Goal: Transaction & Acquisition: Purchase product/service

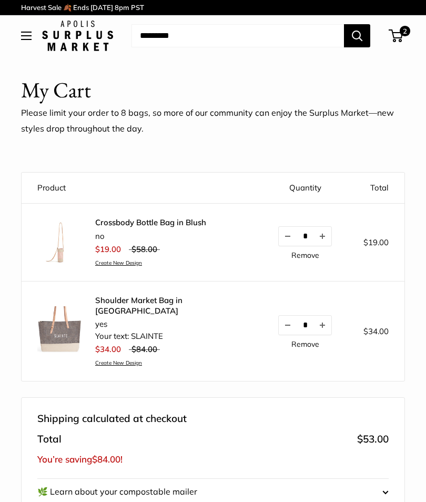
click at [320, 320] on button "Increase quantity by 1" at bounding box center [322, 325] width 18 height 19
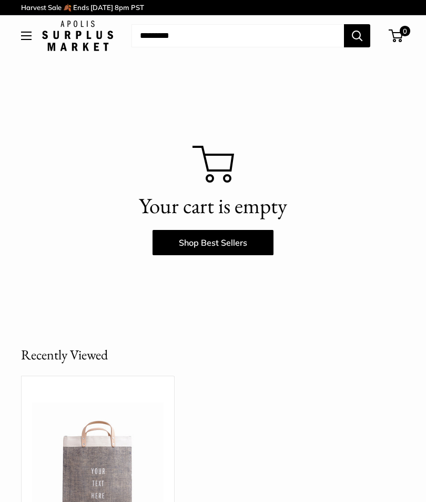
click at [221, 245] on link "Shop Best Sellers" at bounding box center [213, 242] width 121 height 25
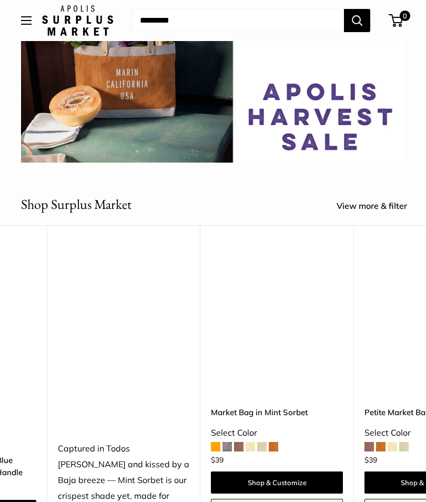
scroll to position [0, 4269]
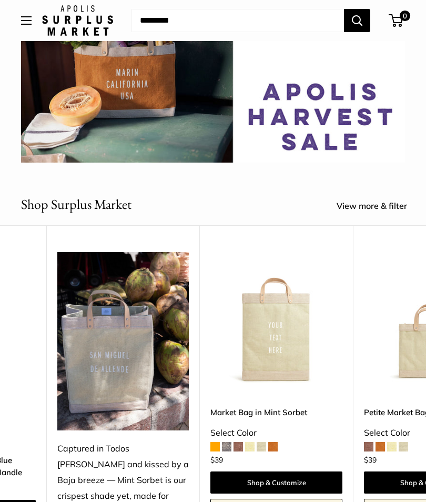
click at [380, 208] on link "View more & filter" at bounding box center [378, 206] width 82 height 16
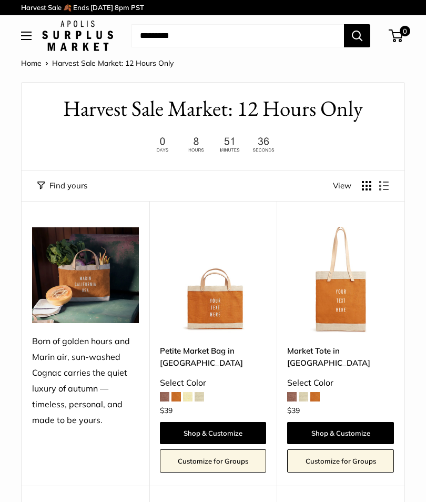
click at [363, 189] on button "Display products as grid" at bounding box center [366, 185] width 9 height 9
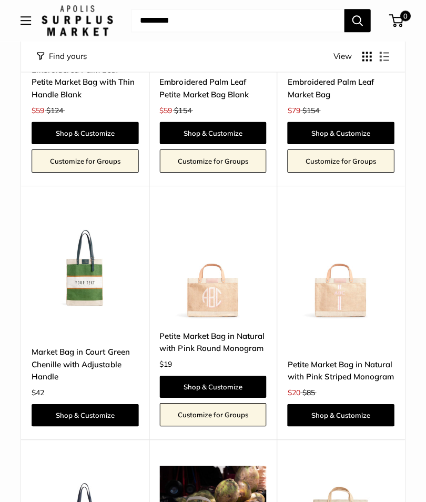
scroll to position [2161, 0]
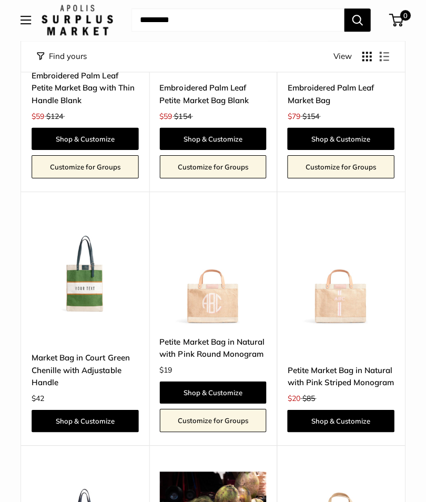
click at [355, 409] on link "Shop & Customize" at bounding box center [340, 420] width 107 height 22
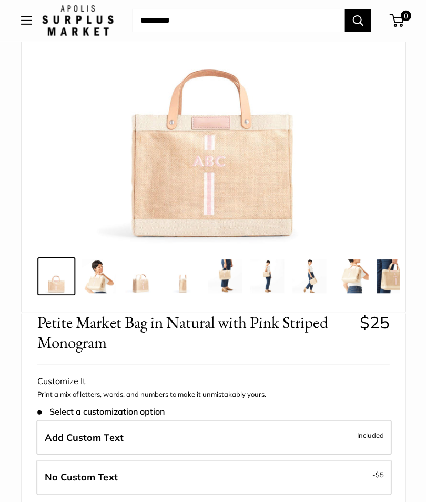
scroll to position [184, 0]
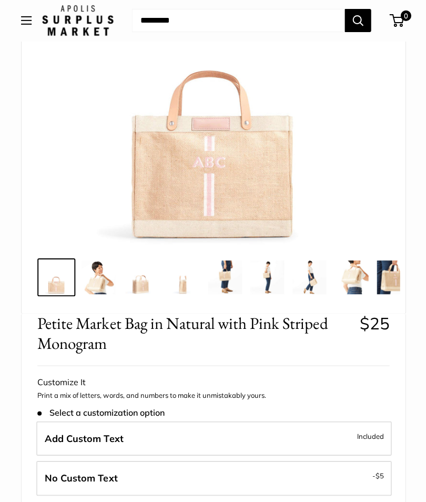
click at [363, 477] on label "No Custom Text - $5" at bounding box center [213, 477] width 354 height 35
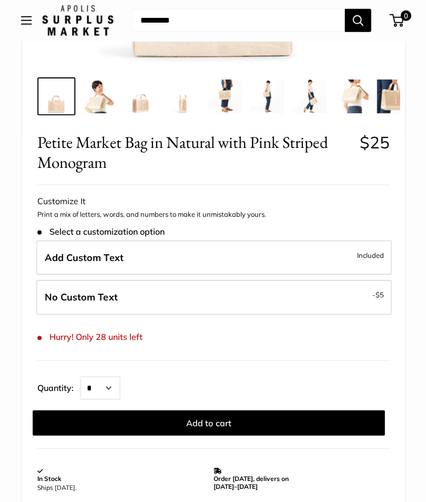
scroll to position [302, 0]
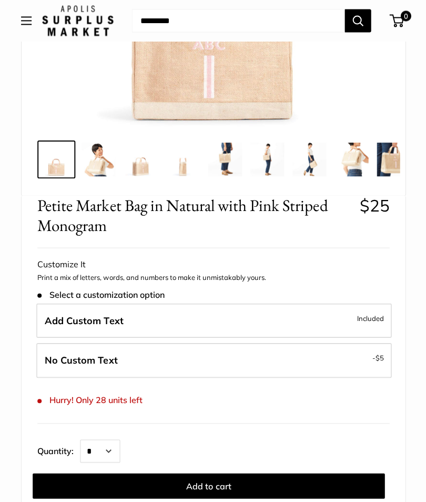
click at [374, 360] on span "- $5" at bounding box center [377, 356] width 12 height 13
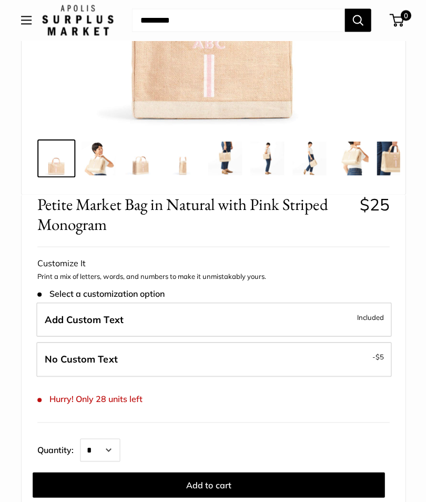
scroll to position [265, 0]
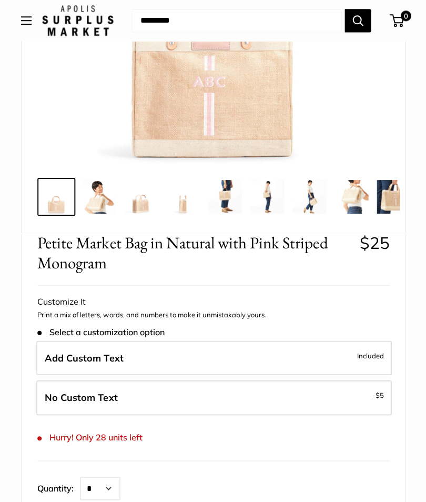
click at [374, 394] on span "$5" at bounding box center [378, 394] width 8 height 8
click at [374, 394] on span "- $5" at bounding box center [377, 394] width 12 height 13
click at [366, 396] on label "No Custom Text - $5" at bounding box center [213, 396] width 354 height 35
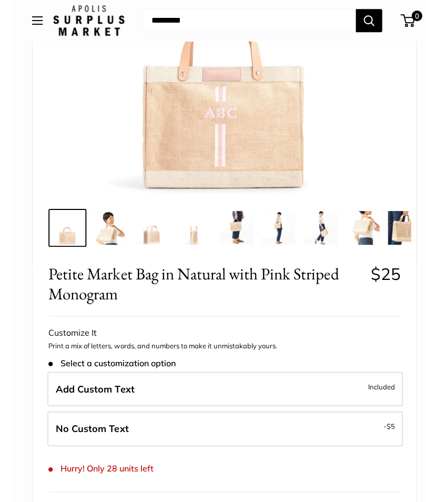
scroll to position [239, 0]
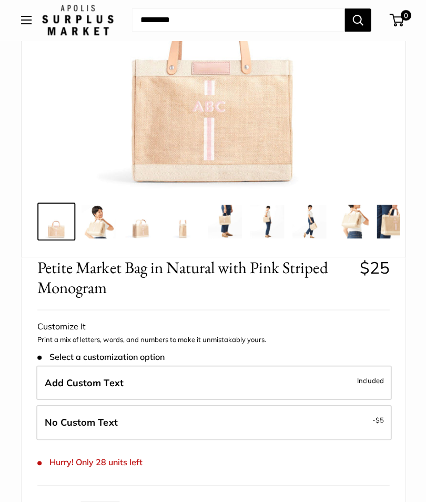
click at [357, 385] on label "Add Custom Text Included" at bounding box center [213, 382] width 354 height 35
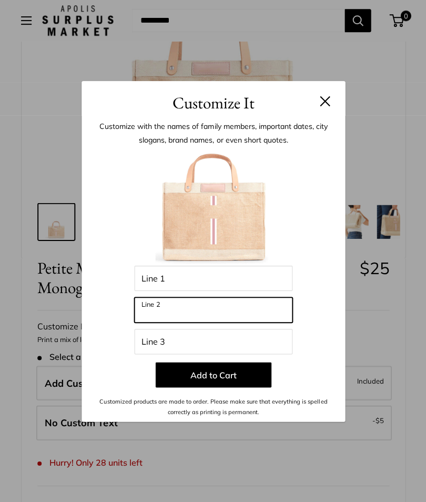
click at [242, 322] on input "Line 2" at bounding box center [213, 309] width 158 height 25
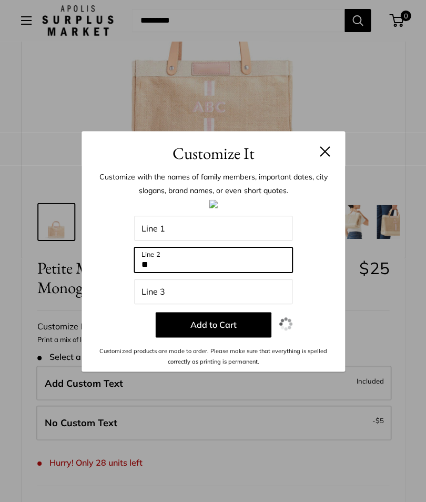
type input "**"
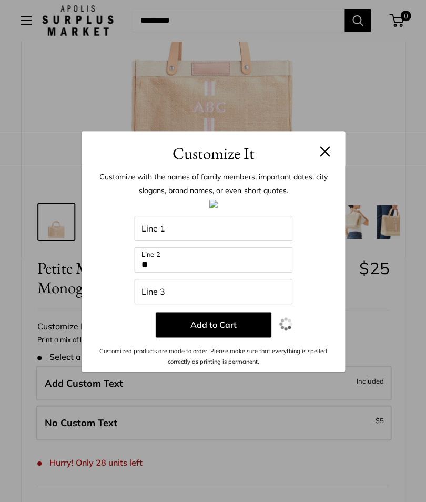
click at [222, 337] on button "Add to Cart" at bounding box center [213, 323] width 116 height 25
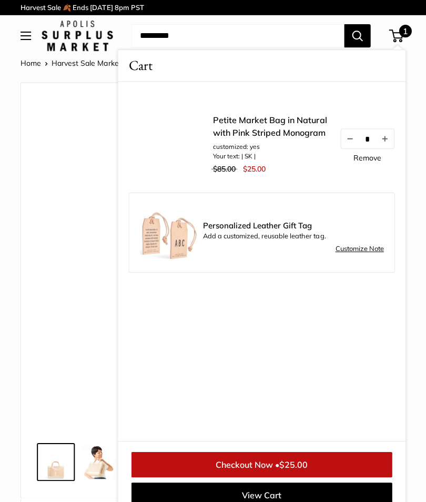
scroll to position [0, 0]
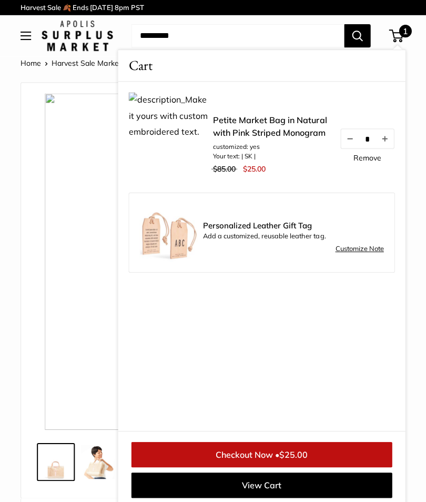
click at [252, 130] on link "Petite Market Bag in Natural with Pink Striped Monogram" at bounding box center [271, 125] width 116 height 25
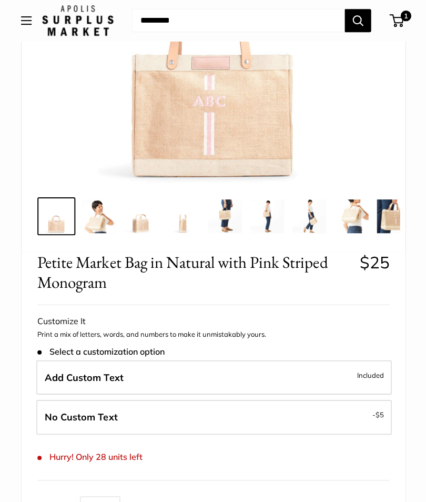
scroll to position [245, 0]
click at [381, 412] on span "$5" at bounding box center [378, 414] width 8 height 8
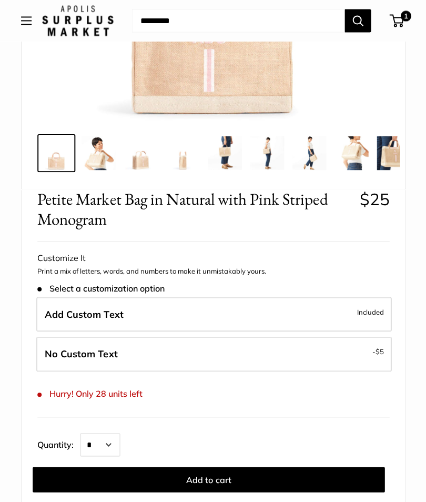
click at [333, 308] on label "Add Custom Text Included" at bounding box center [213, 313] width 354 height 35
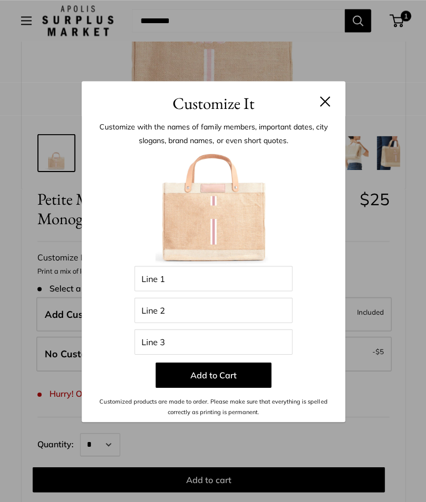
scroll to position [308, 0]
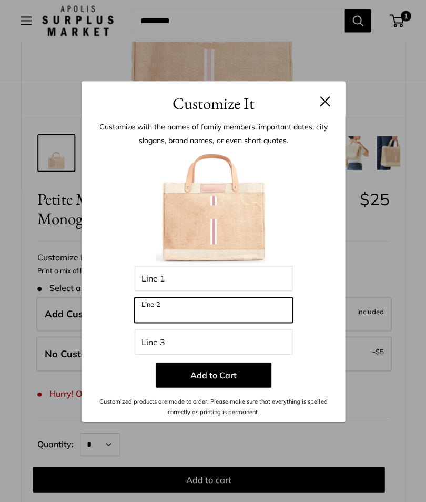
click at [244, 308] on input "Line 2" at bounding box center [213, 309] width 158 height 25
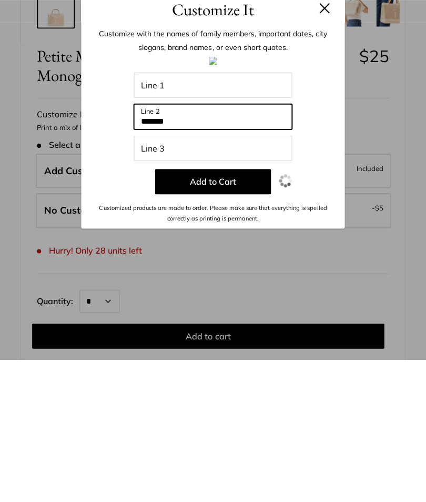
type input "*******"
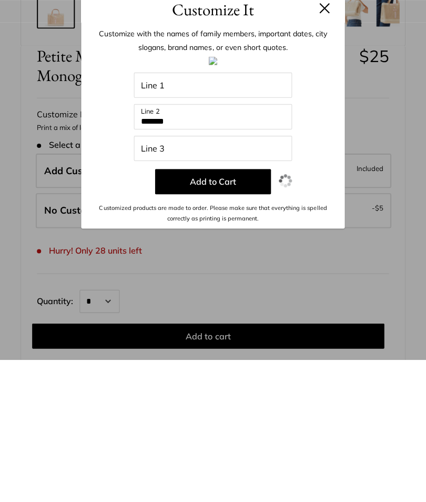
click at [220, 311] on button "Add to Cart" at bounding box center [213, 323] width 116 height 25
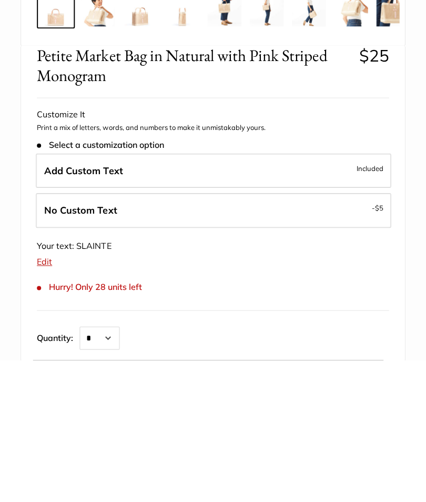
scroll to position [450, 0]
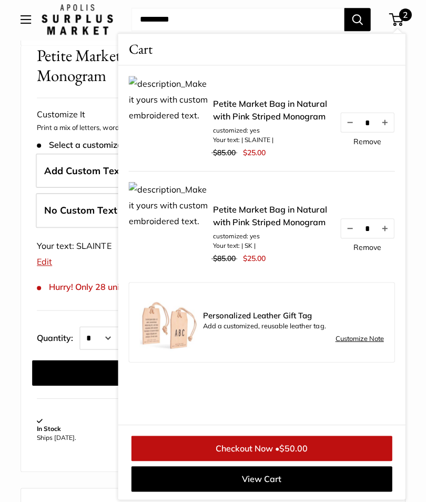
click at [251, 116] on link "Petite Market Bag in Natural with Pink Striped Monogram" at bounding box center [271, 110] width 116 height 25
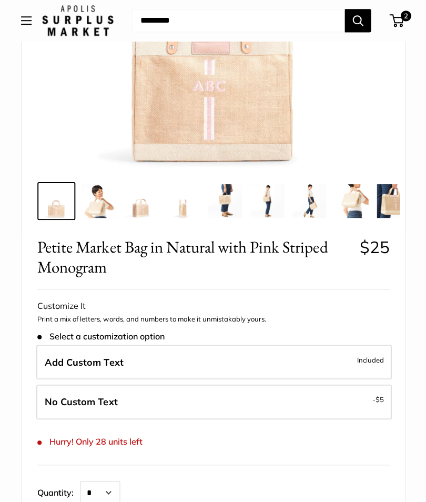
click at [351, 364] on label "Add Custom Text Included" at bounding box center [213, 361] width 354 height 35
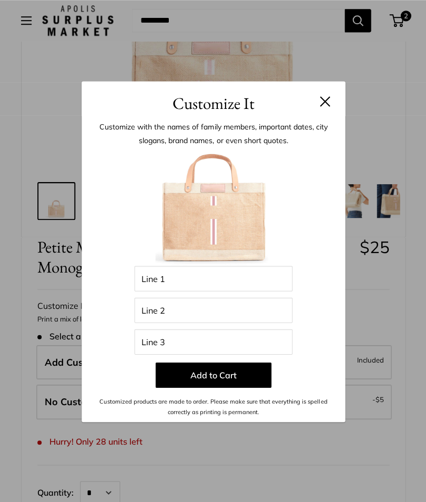
scroll to position [260, 0]
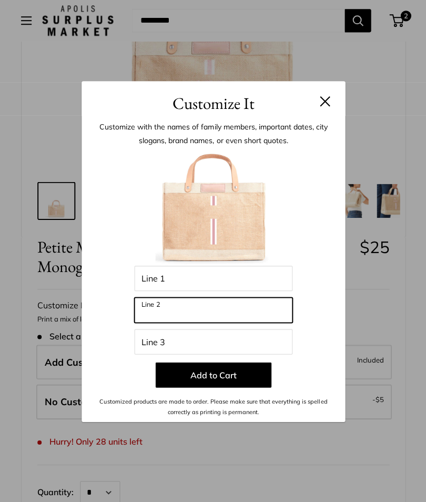
click at [221, 322] on input "Line 2" at bounding box center [213, 309] width 158 height 25
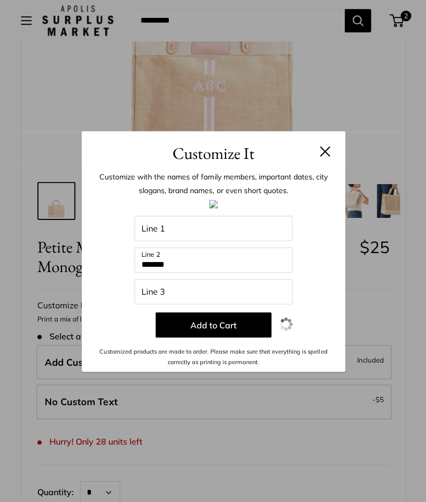
click at [320, 156] on button at bounding box center [324, 151] width 11 height 11
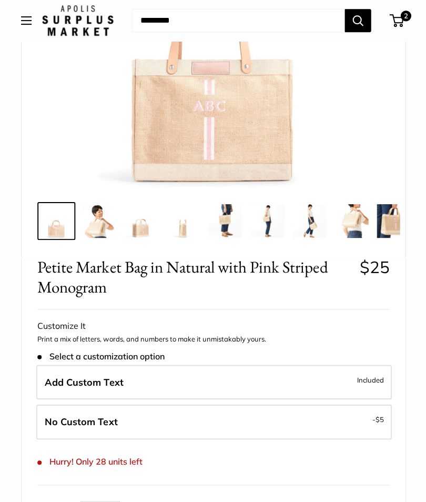
scroll to position [280, 0]
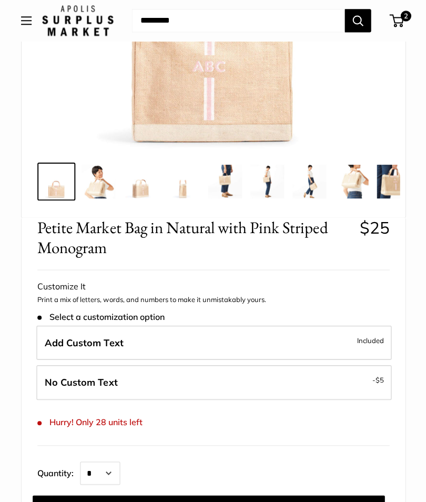
click at [363, 342] on span "Included" at bounding box center [369, 339] width 27 height 13
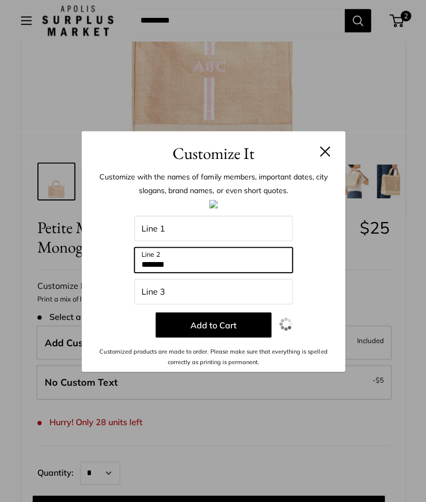
click at [240, 272] on input "*******" at bounding box center [213, 259] width 158 height 25
type input "**********"
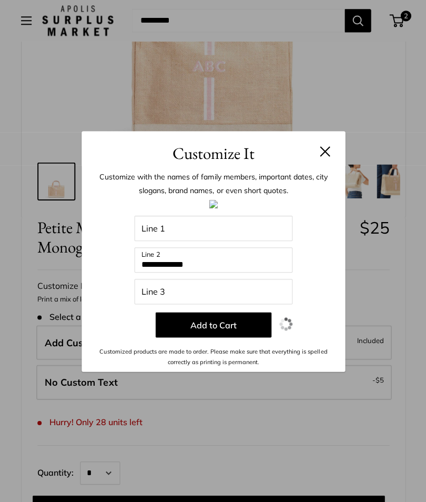
click at [229, 337] on button "Add to Cart" at bounding box center [213, 323] width 116 height 25
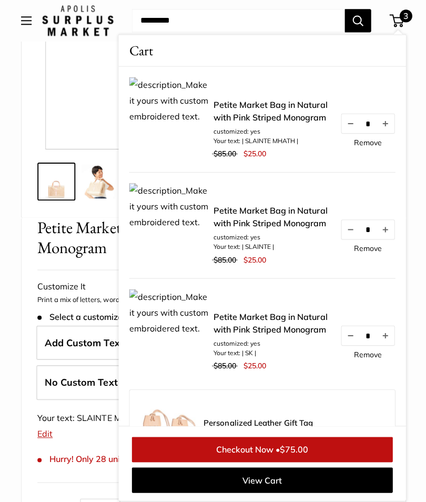
click at [387, 234] on button "Increase quantity by 1" at bounding box center [385, 228] width 18 height 19
click at [385, 234] on button "Increase quantity by 1" at bounding box center [385, 228] width 18 height 19
click at [393, 232] on button "Increase quantity by 1" at bounding box center [385, 228] width 18 height 19
click at [390, 233] on button "Increase quantity by 1" at bounding box center [385, 228] width 18 height 19
click at [371, 143] on link "Remove" at bounding box center [367, 141] width 28 height 7
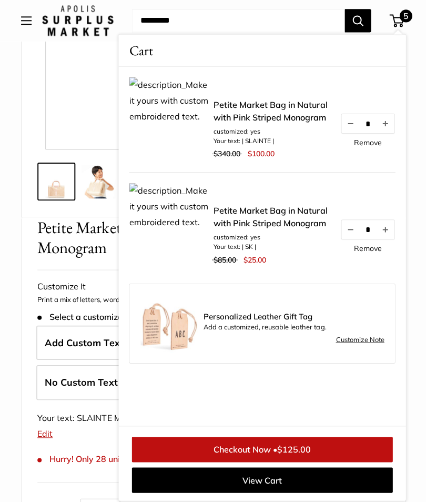
click at [370, 249] on link "Remove" at bounding box center [367, 247] width 28 height 7
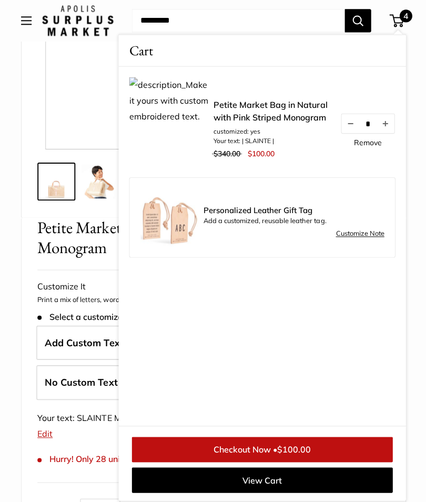
click at [290, 491] on link "View Cart" at bounding box center [261, 478] width 260 height 25
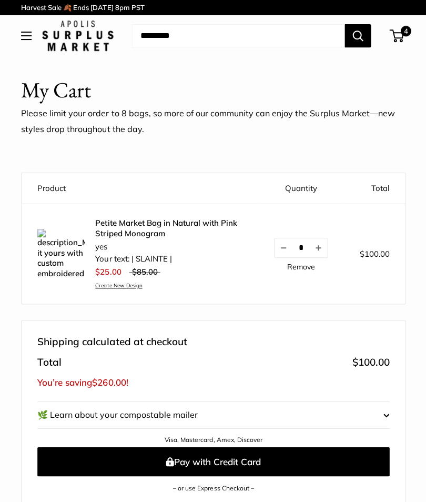
click at [402, 30] on span "4" at bounding box center [405, 31] width 11 height 11
click at [148, 224] on link "Petite Market Bag in Natural with Pink Striped Monogram" at bounding box center [168, 227] width 147 height 21
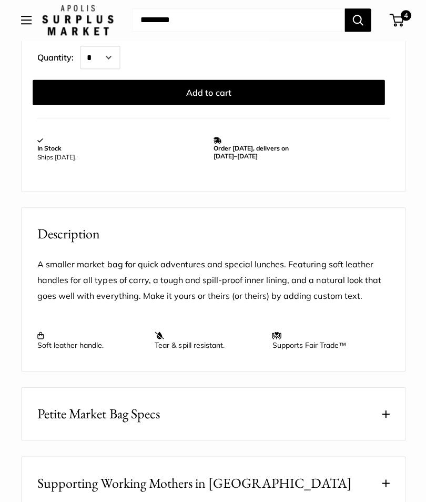
scroll to position [693, 0]
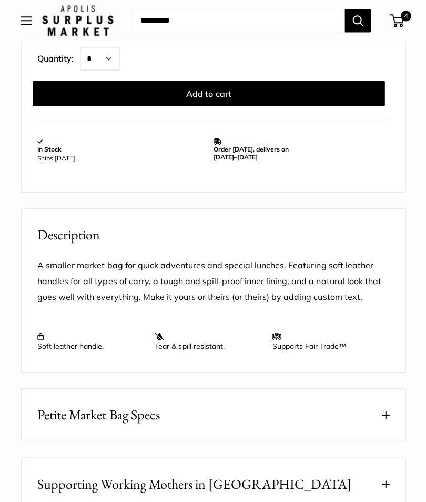
click at [390, 415] on button "Petite Market Bag Specs" at bounding box center [213, 414] width 383 height 52
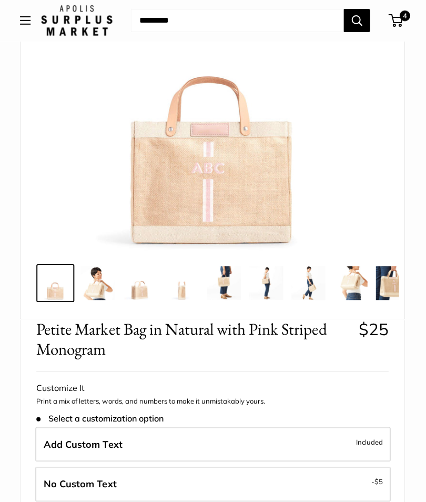
scroll to position [0, 0]
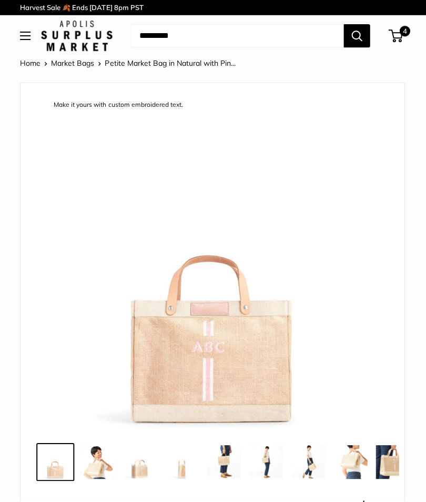
click at [165, 39] on input "Search..." at bounding box center [237, 35] width 212 height 23
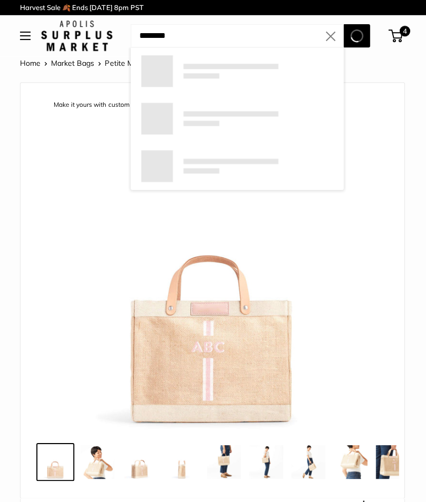
type input "********"
click at [356, 35] on button "Search" at bounding box center [357, 35] width 26 height 23
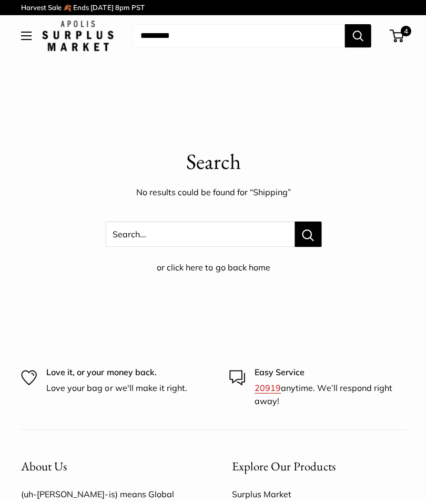
click at [269, 386] on link "20919" at bounding box center [267, 386] width 26 height 11
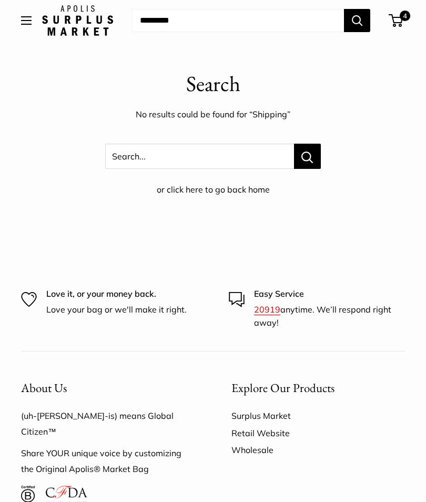
scroll to position [76, 0]
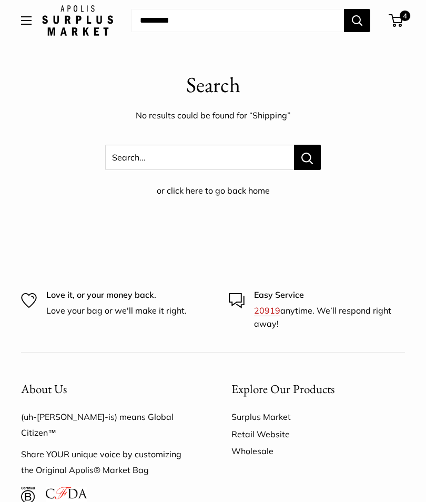
click at [265, 416] on link "Surplus Market" at bounding box center [318, 416] width 174 height 17
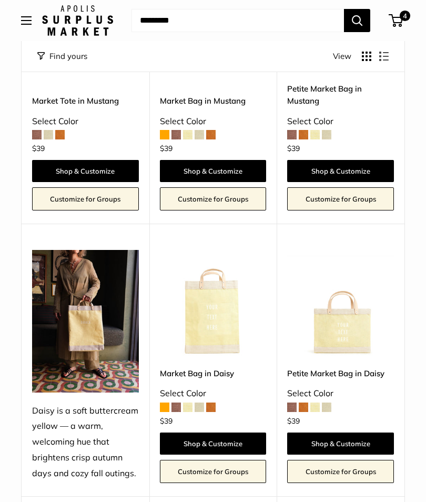
scroll to position [1654, 0]
click at [350, 368] on link "Petite Market Bag in Daisy" at bounding box center [340, 374] width 107 height 12
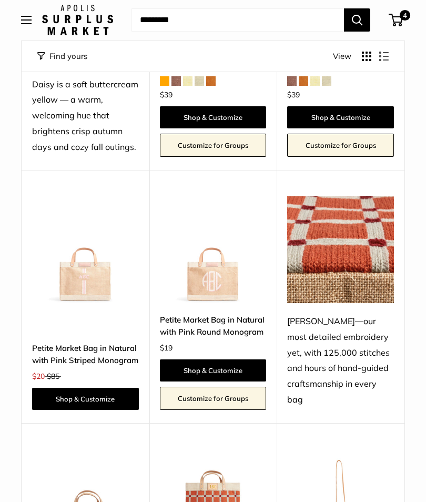
scroll to position [1981, 0]
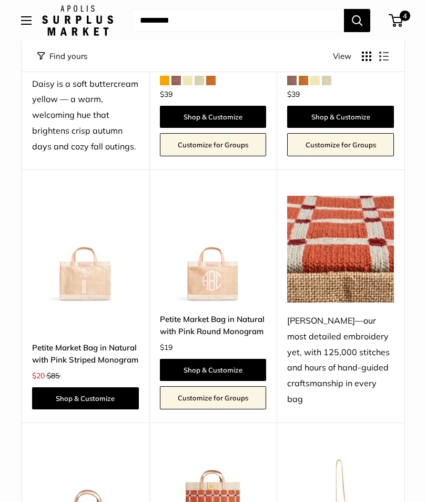
click at [229, 359] on link "Shop & Customize" at bounding box center [213, 370] width 107 height 22
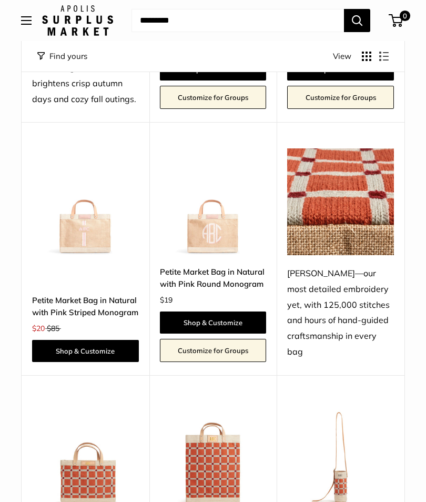
click at [216, 311] on link "Shop & Customize" at bounding box center [213, 322] width 107 height 22
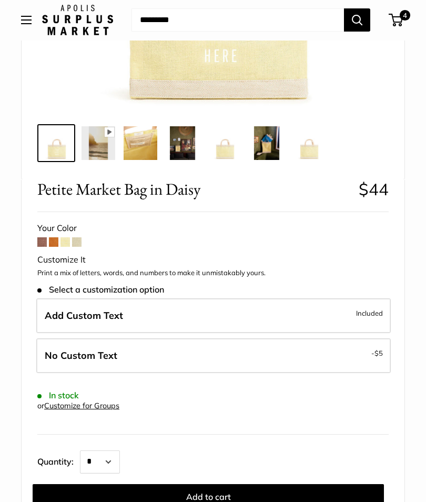
scroll to position [295, 0]
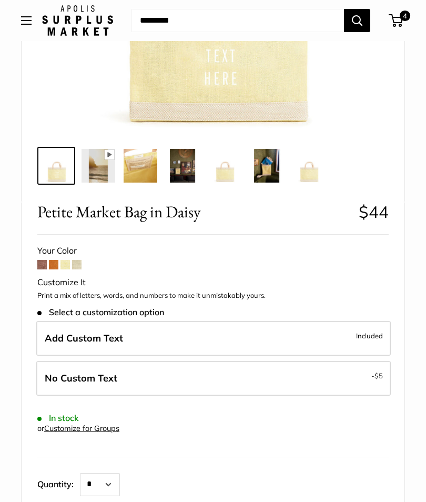
click at [341, 368] on label "No Custom Text - $5" at bounding box center [213, 378] width 354 height 35
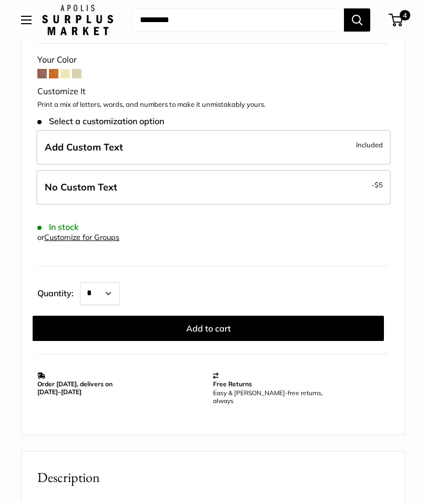
scroll to position [485, 0]
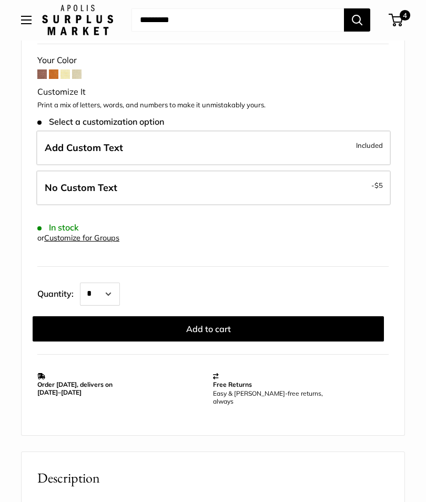
click at [220, 329] on button "Add to cart" at bounding box center [208, 329] width 351 height 25
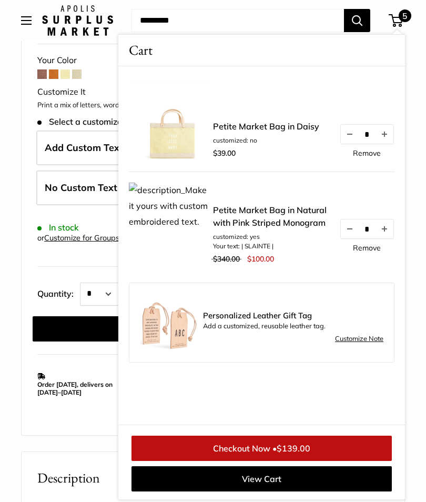
click at [370, 156] on link "Remove" at bounding box center [367, 152] width 28 height 7
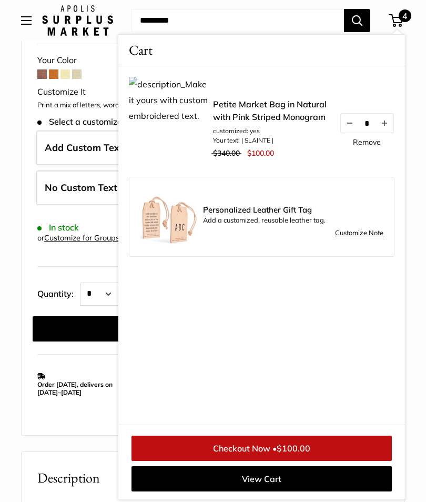
click at [26, 436] on div "Pause Play % buffered 00:00 Unmute Mute Exit fullscreen Enter fullscreen Play" at bounding box center [213, 278] width 384 height 1363
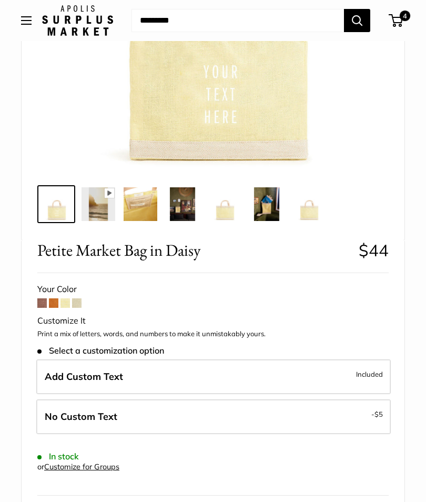
scroll to position [280, 0]
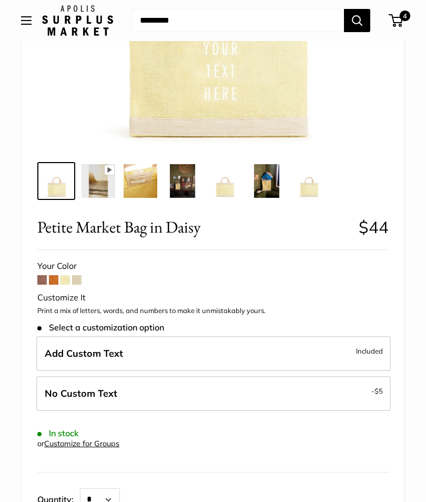
click at [372, 396] on label "No Custom Text - $5" at bounding box center [213, 393] width 354 height 35
click at [350, 396] on label "No Custom Text - $5" at bounding box center [213, 393] width 354 height 35
click at [349, 396] on label "No Custom Text - $5" at bounding box center [213, 393] width 354 height 35
click at [344, 398] on label "No Custom Text - $5" at bounding box center [213, 393] width 354 height 35
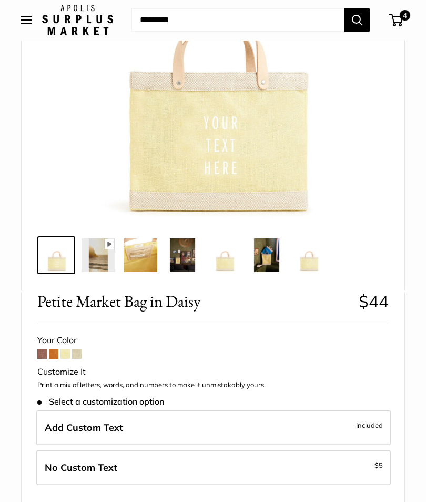
scroll to position [0, 0]
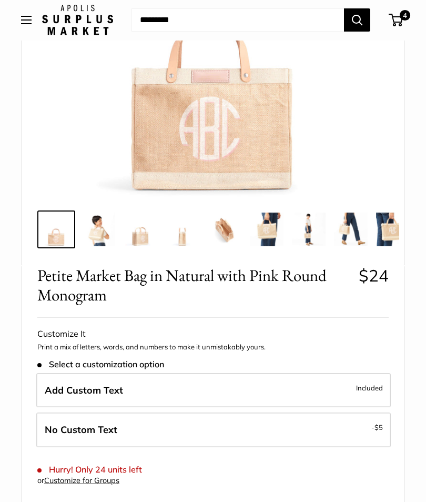
scroll to position [294, 0]
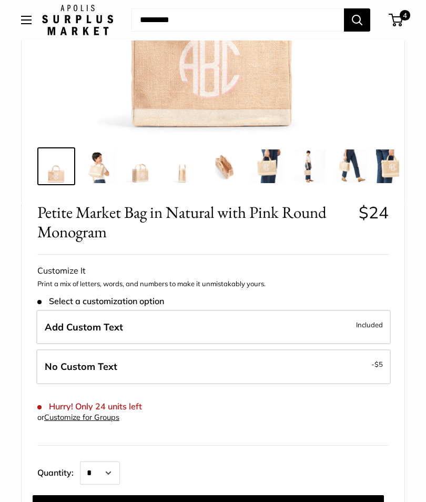
click at [367, 368] on label "No Custom Text - $5" at bounding box center [213, 367] width 354 height 35
click at [118, 475] on select "* * * * * * * * * *** *** *** *** *** *** *** *** *** *** *** *** *** *** *** *…" at bounding box center [100, 472] width 40 height 23
select select "*"
click at [361, 372] on label "No Custom Text - $5" at bounding box center [213, 366] width 354 height 35
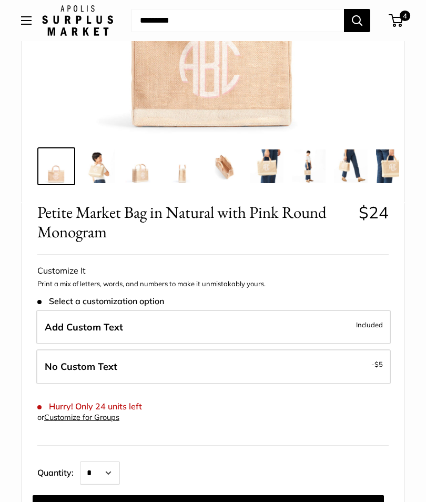
click at [371, 369] on label "No Custom Text - $5" at bounding box center [213, 366] width 354 height 35
click at [228, 501] on button "Add to cart" at bounding box center [208, 507] width 351 height 25
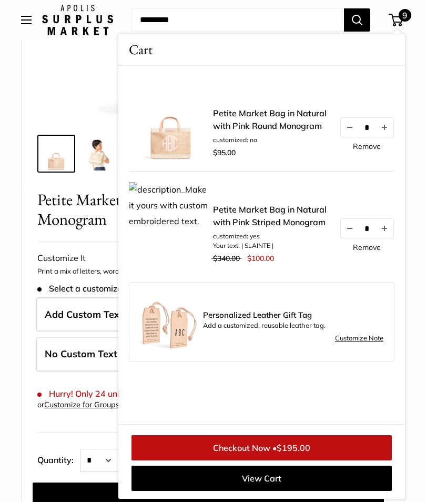
scroll to position [307, 0]
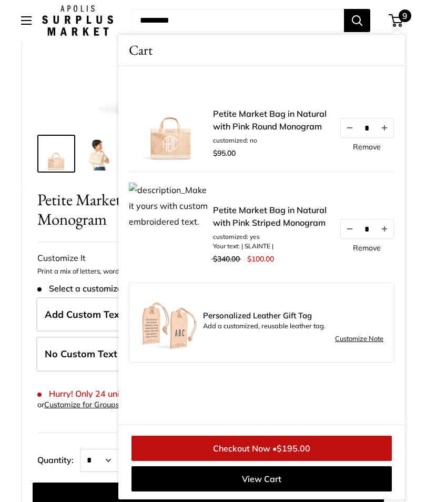
click at [387, 128] on button "Increase quantity by 1" at bounding box center [385, 127] width 18 height 19
click at [350, 134] on button "Decrease quantity by 1" at bounding box center [350, 127] width 18 height 19
click at [368, 147] on link "Remove" at bounding box center [367, 146] width 28 height 7
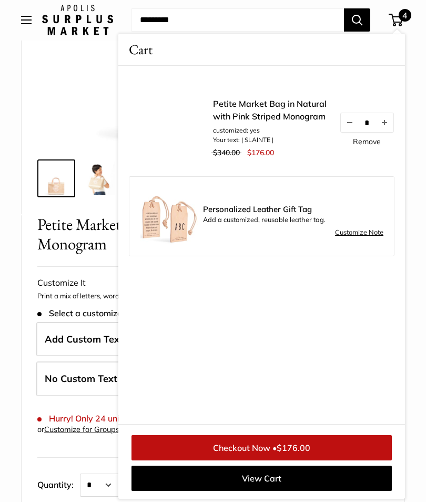
scroll to position [283, 0]
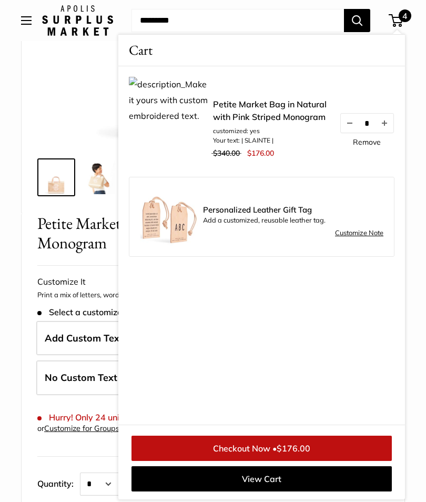
click at [368, 140] on link "Remove" at bounding box center [367, 141] width 28 height 7
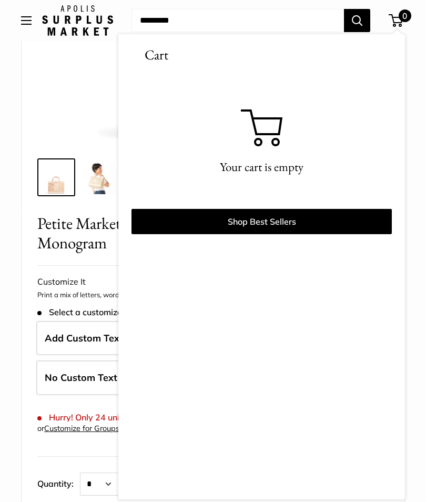
click at [20, 400] on div "Home Harvest Sale Market: 12 Hours Only Petite Market Bag in Natural with Pin..…" at bounding box center [213, 469] width 426 height 1393
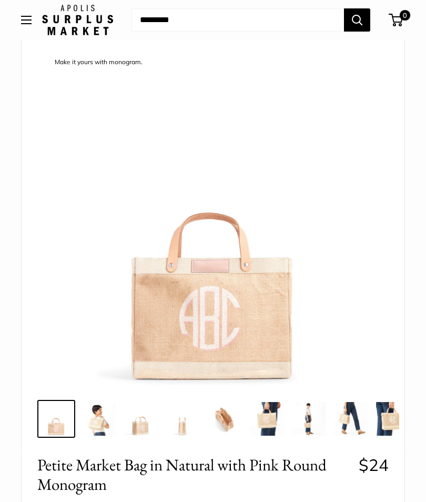
scroll to position [0, 0]
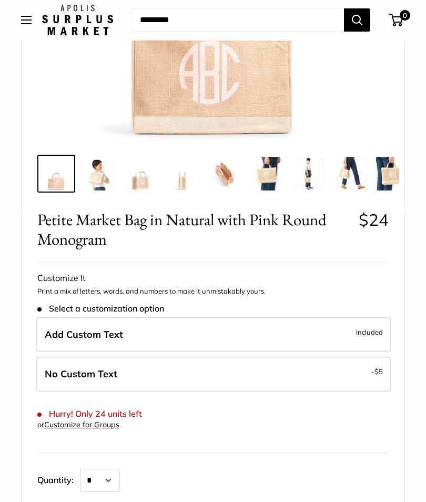
scroll to position [287, 0]
click at [371, 375] on label "No Custom Text - $5" at bounding box center [213, 374] width 354 height 35
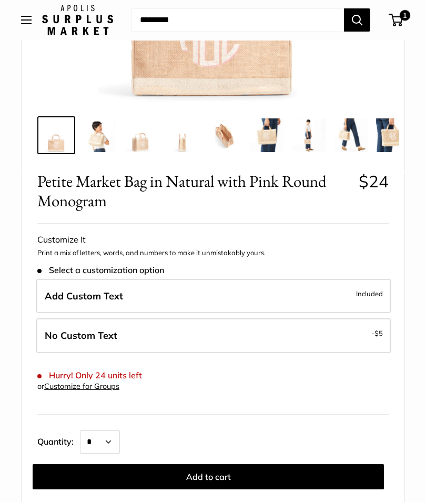
scroll to position [301, 0]
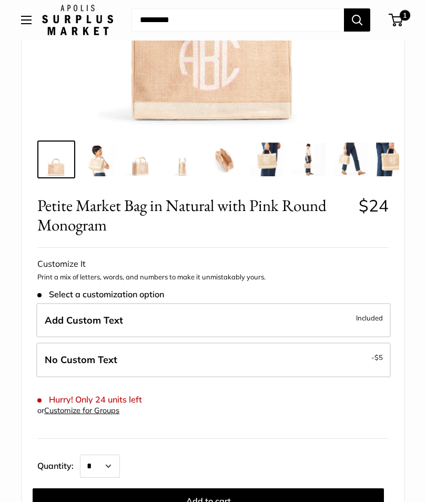
click at [366, 321] on span "Included" at bounding box center [369, 318] width 27 height 13
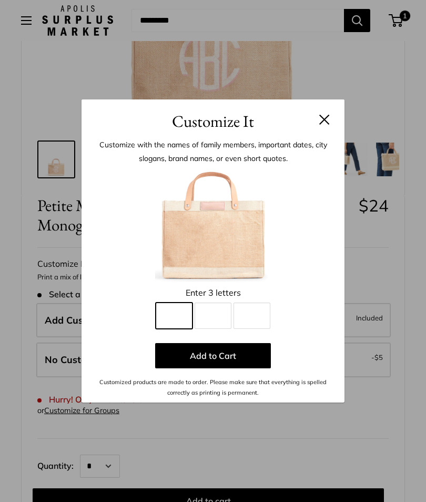
click at [179, 321] on input "Line 1" at bounding box center [174, 315] width 37 height 26
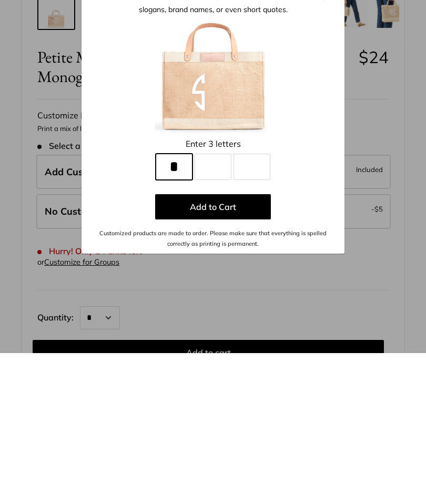
type input "*"
click at [215, 302] on input "Line 2" at bounding box center [213, 315] width 37 height 26
type input "*"
click at [256, 302] on input "Line 3" at bounding box center [252, 315] width 37 height 26
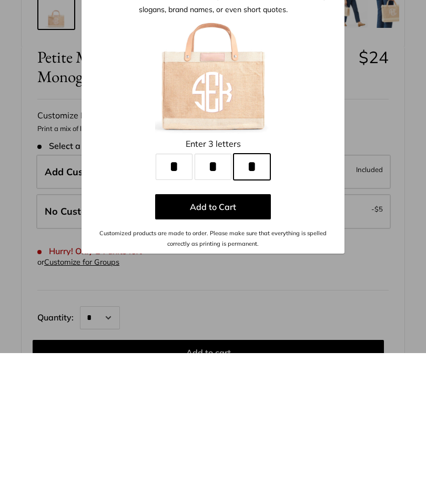
type input "*"
click at [222, 343] on button "Add to Cart" at bounding box center [213, 355] width 116 height 25
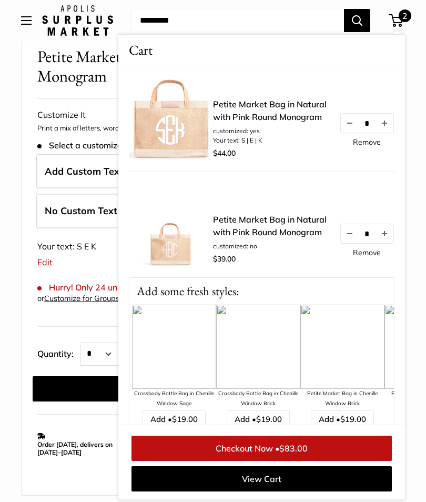
click at [371, 255] on link "Remove" at bounding box center [367, 252] width 28 height 7
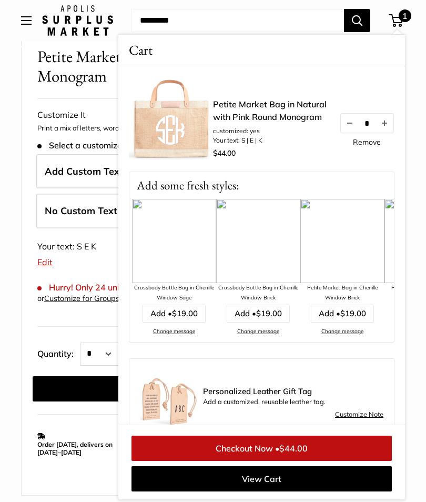
click at [365, 143] on link "Remove" at bounding box center [367, 141] width 28 height 7
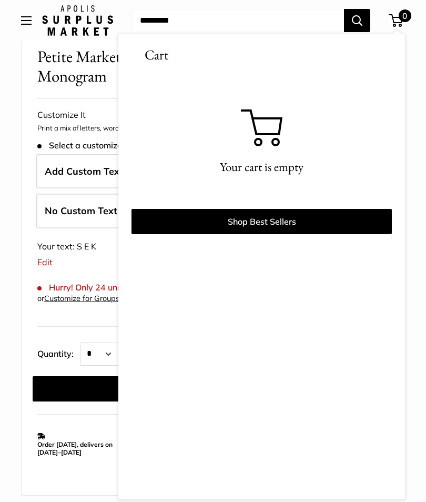
click at [34, 234] on div "Petite Market Bag in Natural with Pink Round Monogram $24 Rated 4.9 out of 5 22…" at bounding box center [213, 271] width 383 height 448
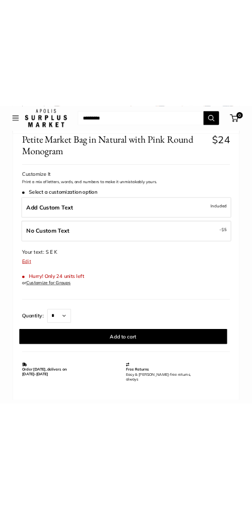
scroll to position [397, 0]
